Goal: Check status: Check status

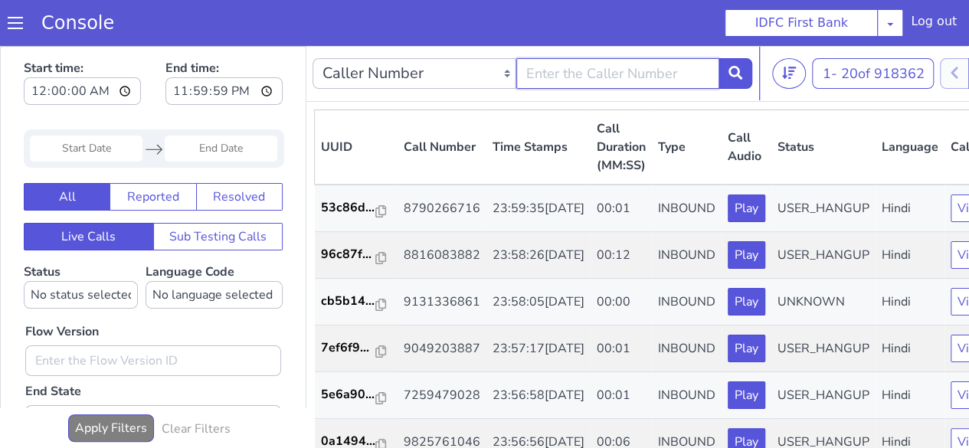
click at [593, 77] on input "text" at bounding box center [618, 73] width 204 height 31
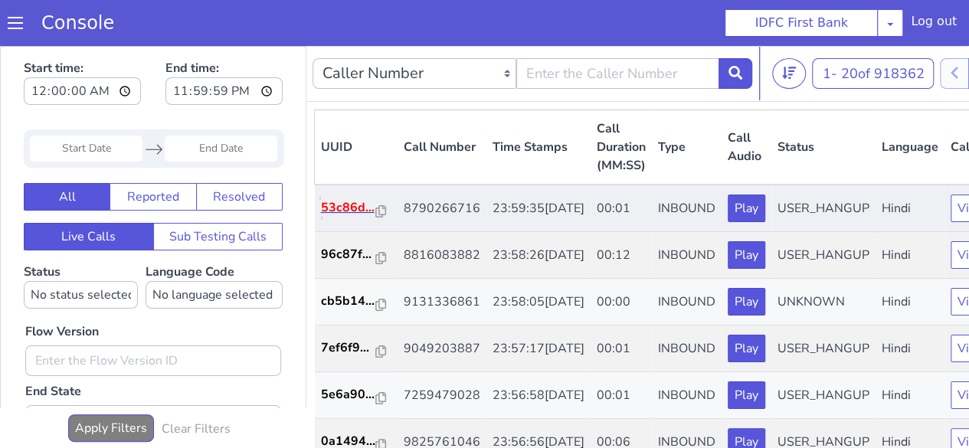
click at [337, 214] on p "53c86d..." at bounding box center [348, 207] width 55 height 18
